Goal: Find specific page/section: Find specific page/section

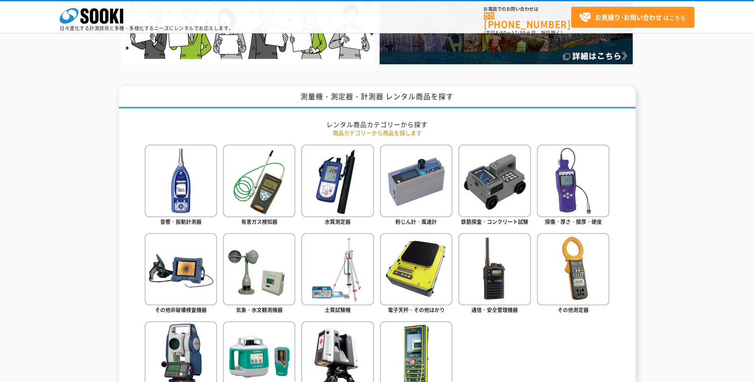
scroll to position [278, 0]
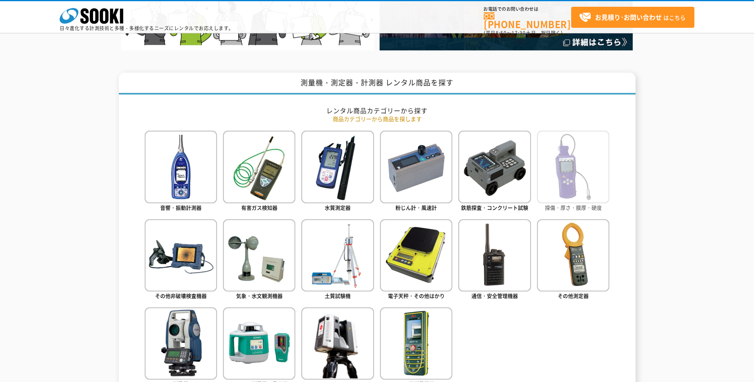
click at [570, 193] on img at bounding box center [573, 167] width 72 height 72
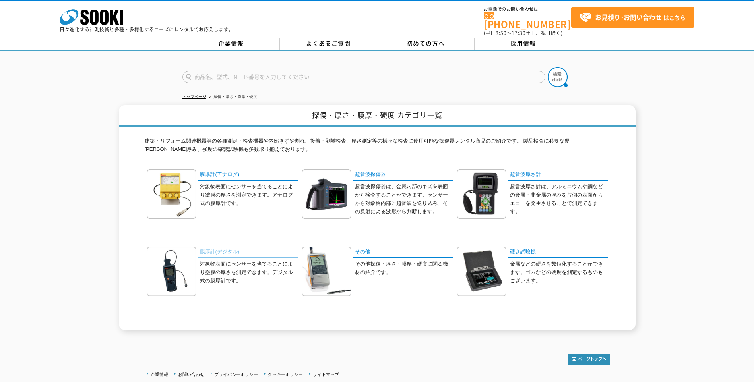
click at [223, 251] on link "膜厚計(デジタル)" at bounding box center [247, 253] width 99 height 12
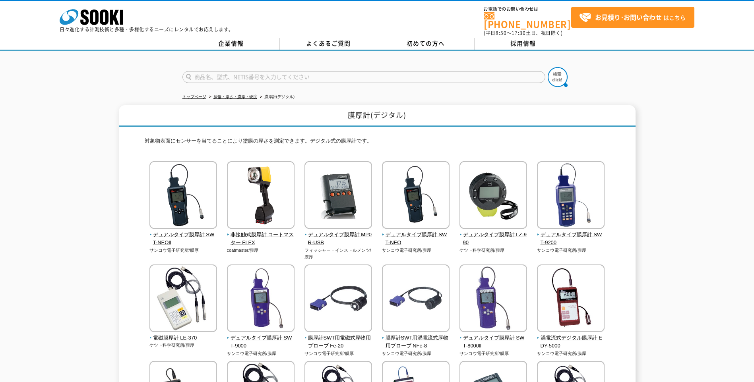
click at [681, 211] on div "膜厚計(デジタル) 対象物表面にセンサーを当てることにより塗膜の厚さを測定できます。デジタル式の膜厚計です。 デュアルタイプ膜厚計 SWT-NEOⅡ サンコウ…" at bounding box center [377, 338] width 754 height 467
click at [675, 175] on div "膜厚計(デジタル) 対象物表面にセンサーを当てることにより塗膜の厚さを測定できます。デジタル式の膜厚計です。 デュアルタイプ膜厚計 SWT-NEOⅡ サンコウ…" at bounding box center [377, 338] width 754 height 467
click at [673, 144] on div "膜厚計(デジタル) 対象物表面にセンサーを当てることにより塗膜の厚さを測定できます。デジタル式の膜厚計です。 デュアルタイプ膜厚計 SWT-NEOⅡ サンコウ…" at bounding box center [377, 338] width 754 height 467
click at [690, 161] on div "膜厚計(デジタル) 対象物表面にセンサーを当てることにより塗膜の厚さを測定できます。デジタル式の膜厚計です。 デュアルタイプ膜厚計 SWT-NEOⅡ サンコウ…" at bounding box center [377, 338] width 754 height 467
